Goal: Contribute content: Add original content to the website for others to see

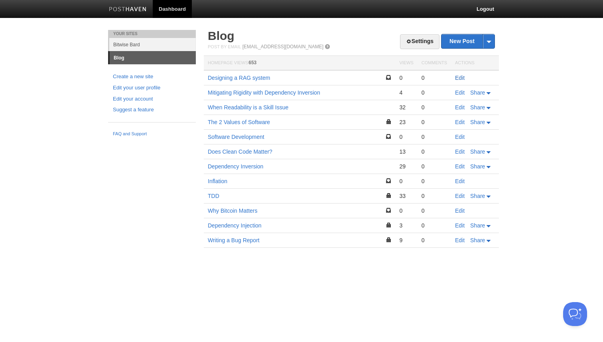
click at [461, 78] on link "Edit" at bounding box center [460, 78] width 10 height 6
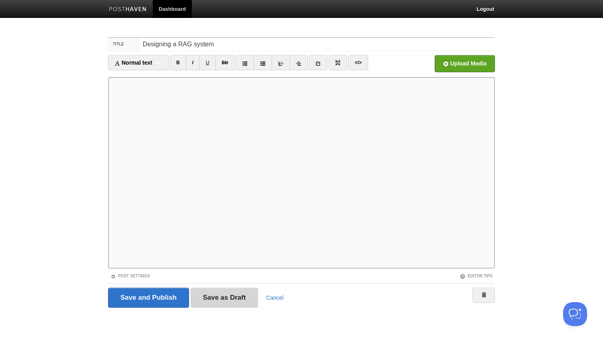
click at [235, 304] on input "Save as Draft" at bounding box center [225, 298] width 68 height 20
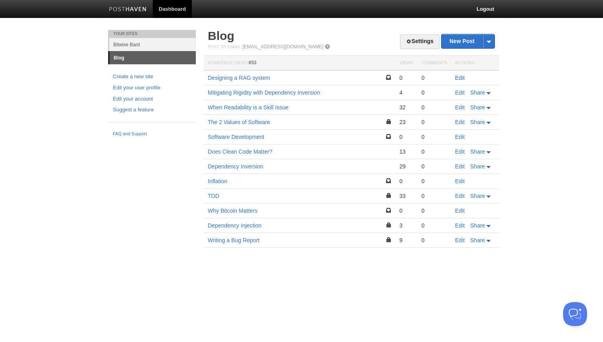
click at [462, 77] on link "Edit" at bounding box center [460, 78] width 10 height 6
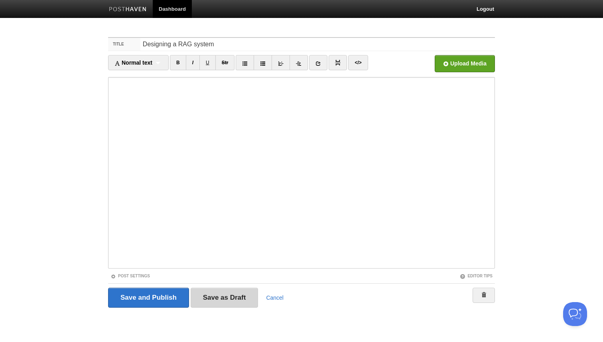
click at [241, 295] on input "Save as Draft" at bounding box center [225, 298] width 68 height 20
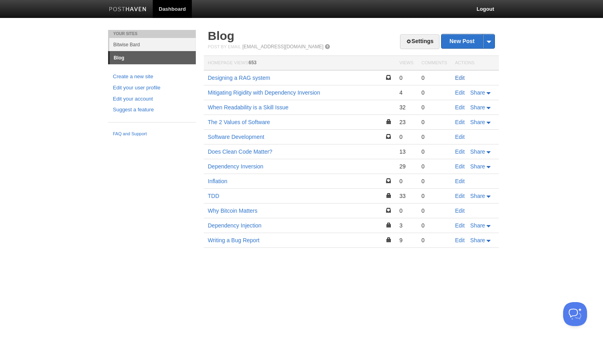
click at [461, 77] on link "Edit" at bounding box center [460, 78] width 10 height 6
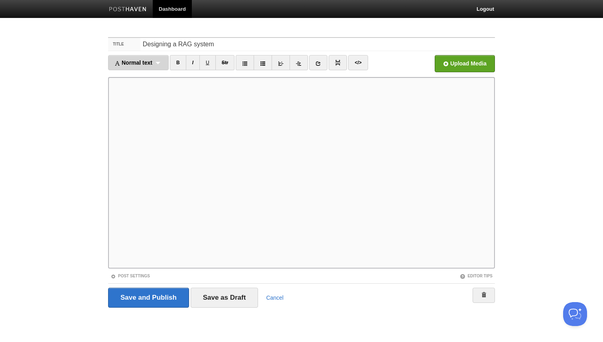
click at [162, 65] on div "Normal text Normal text Heading 1 Heading 2 Heading 3" at bounding box center [138, 62] width 61 height 15
click at [144, 87] on link "Heading 1" at bounding box center [139, 89] width 60 height 12
click at [156, 66] on div "Heading 1 Normal text Heading 1 Heading 2 Heading 3" at bounding box center [132, 62] width 49 height 15
click at [140, 111] on link "Heading 3" at bounding box center [133, 113] width 49 height 12
drag, startPoint x: 142, startPoint y: 63, endPoint x: 145, endPoint y: 80, distance: 17.7
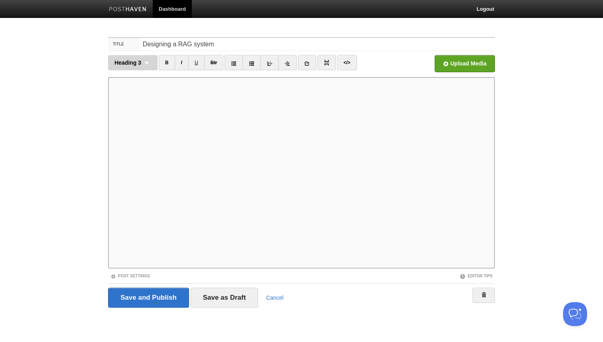
click at [143, 62] on div "Heading 3 Normal text Heading 1 Heading 2 Heading 3" at bounding box center [132, 62] width 49 height 15
click at [143, 99] on link "Heading 2" at bounding box center [133, 101] width 49 height 12
click at [229, 298] on input "Save as Draft" at bounding box center [225, 298] width 68 height 20
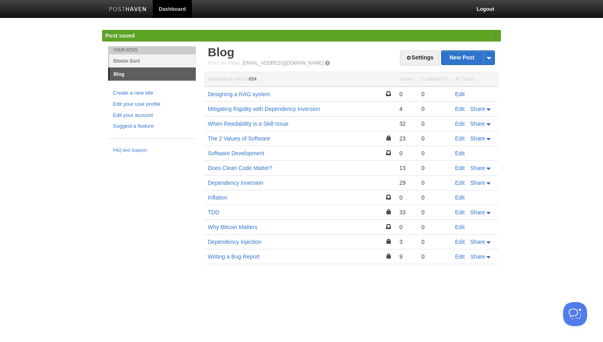
click at [458, 96] on link "Edit" at bounding box center [460, 94] width 10 height 6
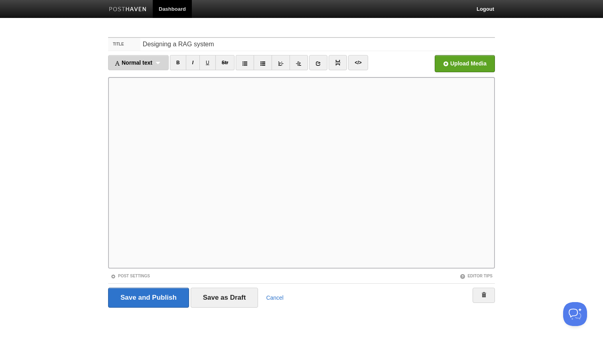
click at [152, 61] on span "Normal text" at bounding box center [134, 62] width 38 height 6
click at [148, 98] on link "Heading 2" at bounding box center [139, 101] width 60 height 12
click at [148, 63] on div "Heading 2 Normal text Heading 1 Heading 2 Heading 3" at bounding box center [132, 62] width 49 height 15
click at [144, 97] on link "Heading 2" at bounding box center [133, 101] width 49 height 12
click at [345, 59] on link "</>" at bounding box center [347, 62] width 20 height 15
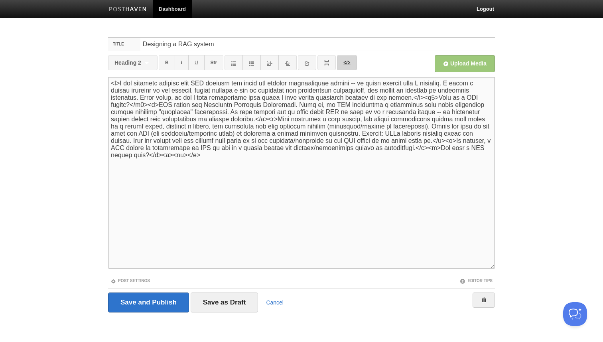
click at [350, 65] on link "</>" at bounding box center [347, 62] width 20 height 15
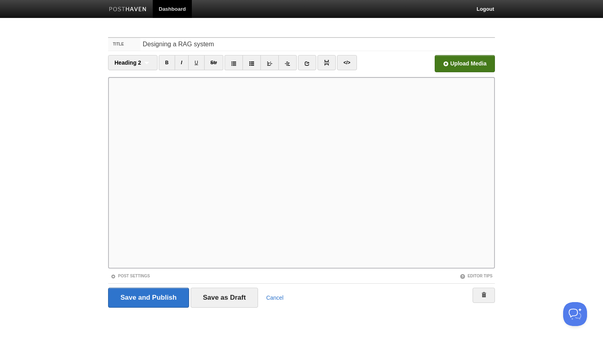
click at [457, 60] on input "Site" at bounding box center [224, 65] width 604 height 41
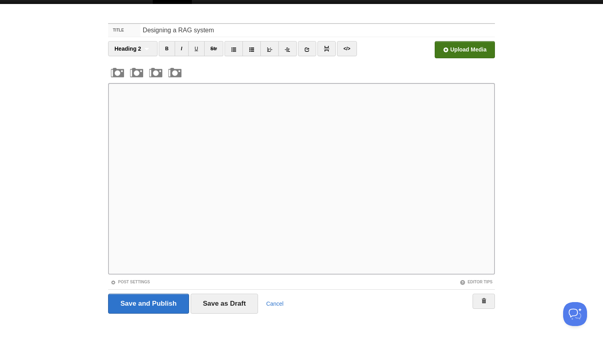
scroll to position [15, 0]
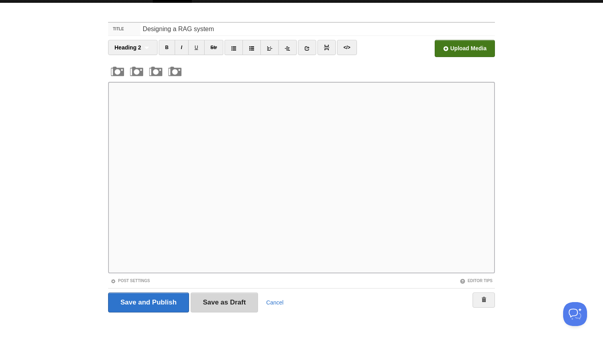
click at [235, 309] on input "Save as Draft" at bounding box center [225, 303] width 68 height 20
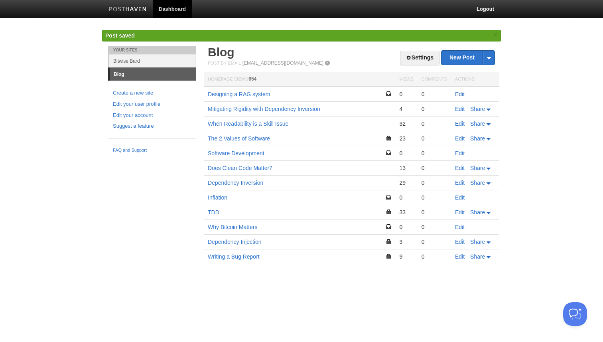
click at [461, 96] on link "Edit" at bounding box center [460, 94] width 10 height 6
